Goal: Find specific page/section: Find specific page/section

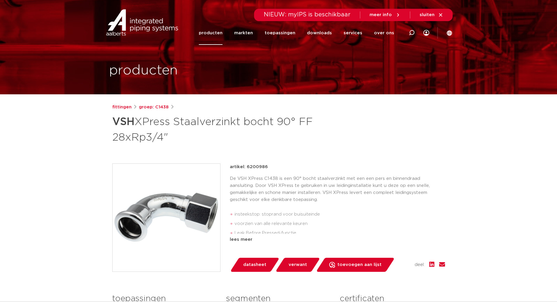
click at [221, 31] on link "producten" at bounding box center [211, 33] width 24 height 24
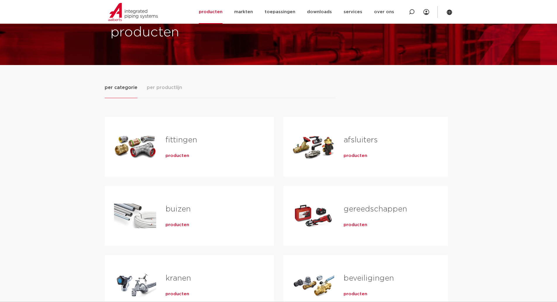
scroll to position [59, 0]
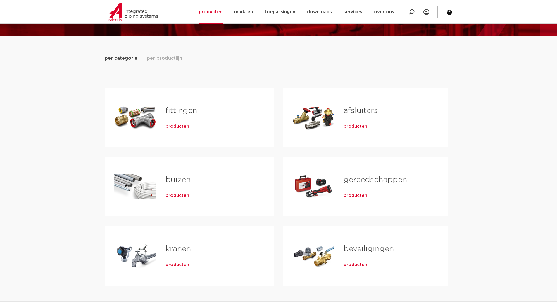
click at [221, 104] on div "fittingen producten" at bounding box center [210, 117] width 109 height 41
click at [184, 125] on span "producten" at bounding box center [178, 126] width 24 height 6
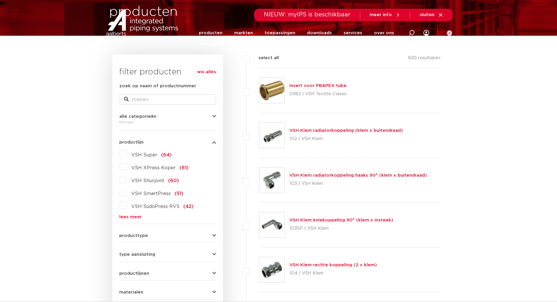
scroll to position [88, 0]
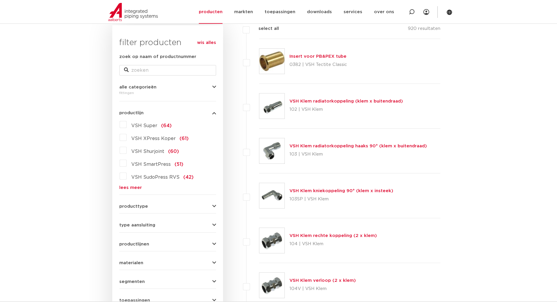
click at [135, 186] on link "lees meer" at bounding box center [167, 187] width 97 height 4
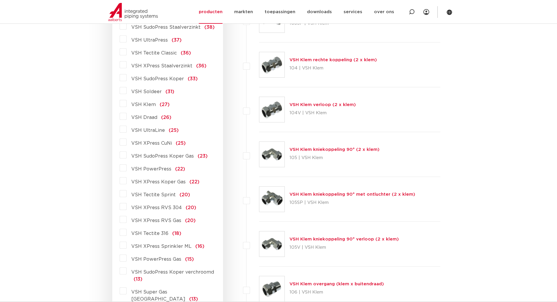
scroll to position [293, 0]
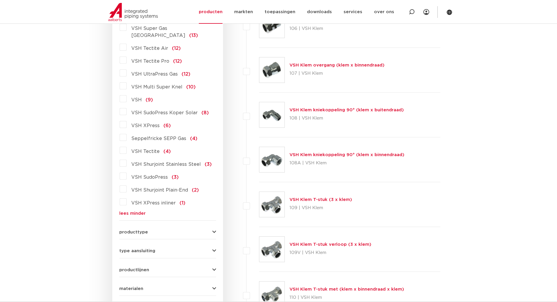
scroll to position [497, 0]
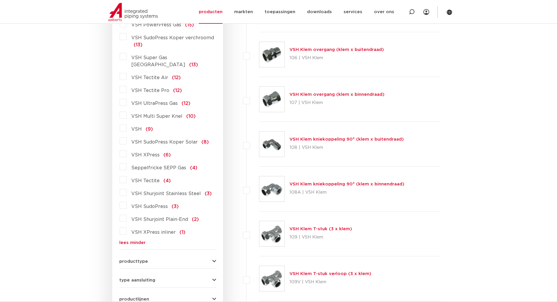
click at [127, 149] on label "VSH XPress (6)" at bounding box center [149, 153] width 44 height 9
click at [0, 0] on input "VSH XPress (6)" at bounding box center [0, 0] width 0 height 0
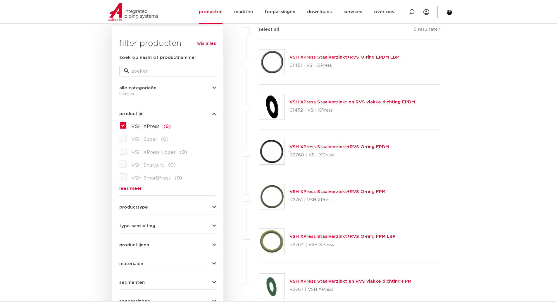
scroll to position [116, 0]
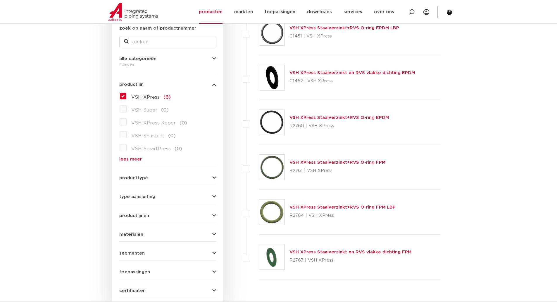
click at [127, 96] on label "VSH XPress (6)" at bounding box center [149, 95] width 44 height 9
click at [0, 0] on input "VSH XPress (6)" at bounding box center [0, 0] width 0 height 0
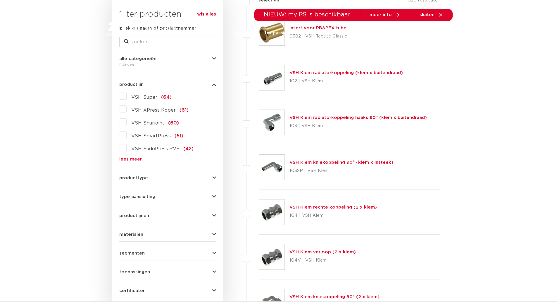
click at [137, 157] on link "lees meer" at bounding box center [167, 159] width 97 height 4
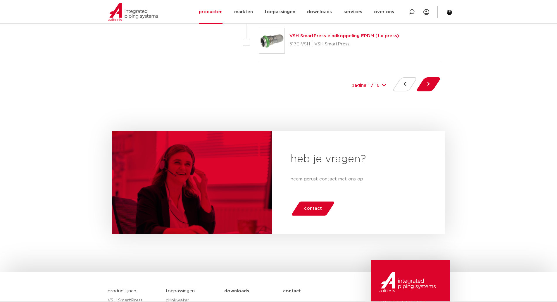
scroll to position [2661, 0]
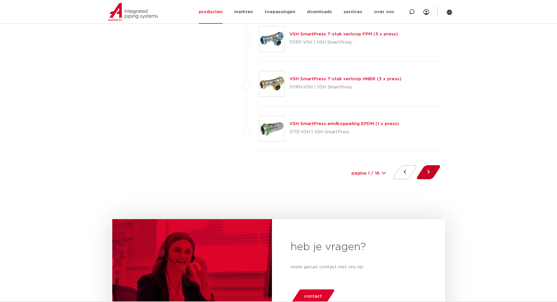
click at [425, 169] on button at bounding box center [428, 172] width 17 height 14
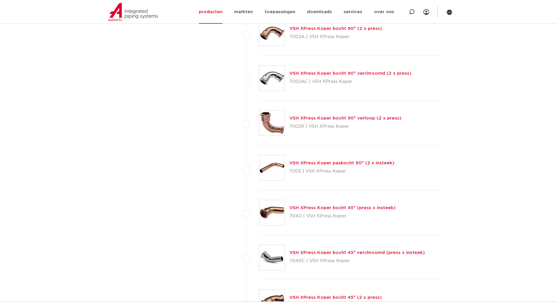
scroll to position [2589, 0]
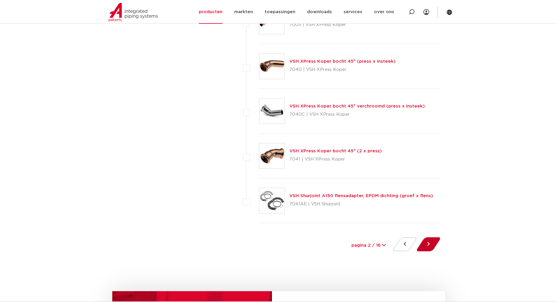
click at [433, 240] on button at bounding box center [428, 244] width 17 height 14
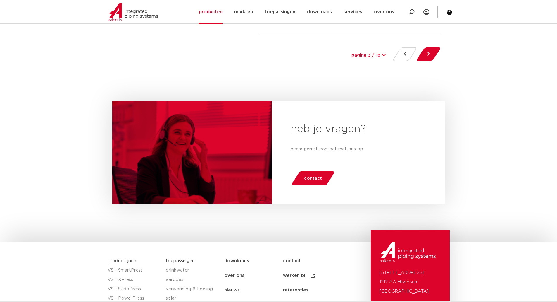
scroll to position [2603, 0]
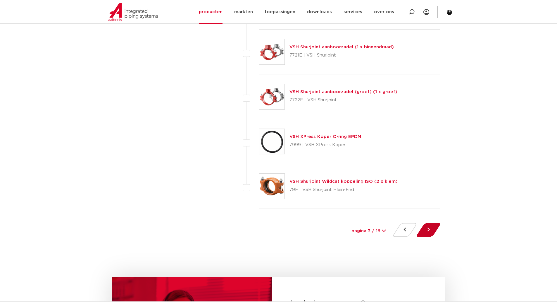
click at [426, 231] on button at bounding box center [428, 230] width 17 height 14
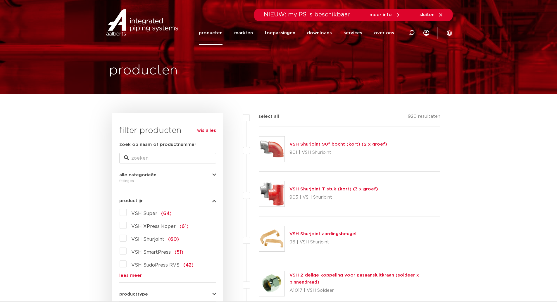
scroll to position [88, 0]
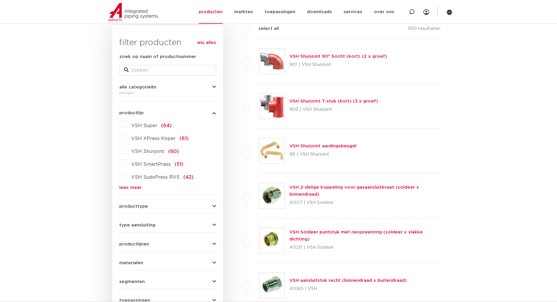
click at [140, 187] on link "lees meer" at bounding box center [167, 187] width 97 height 4
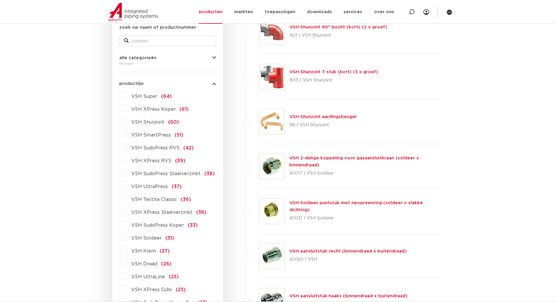
scroll to position [176, 0]
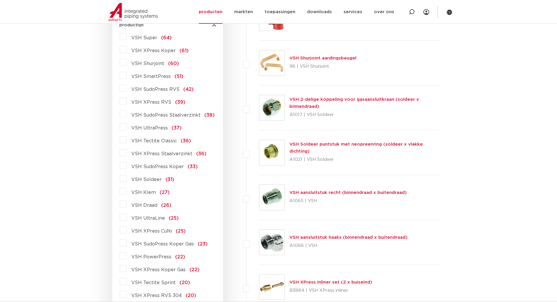
click at [127, 152] on label "VSH XPress Staalverzinkt (36)" at bounding box center [167, 152] width 80 height 9
click at [0, 0] on input "VSH XPress Staalverzinkt (36)" at bounding box center [0, 0] width 0 height 0
